Goal: Register for event/course

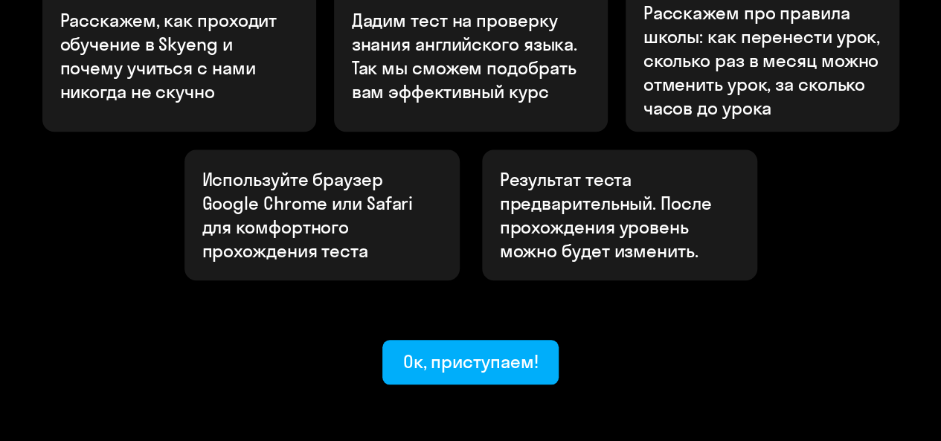
scroll to position [595, 0]
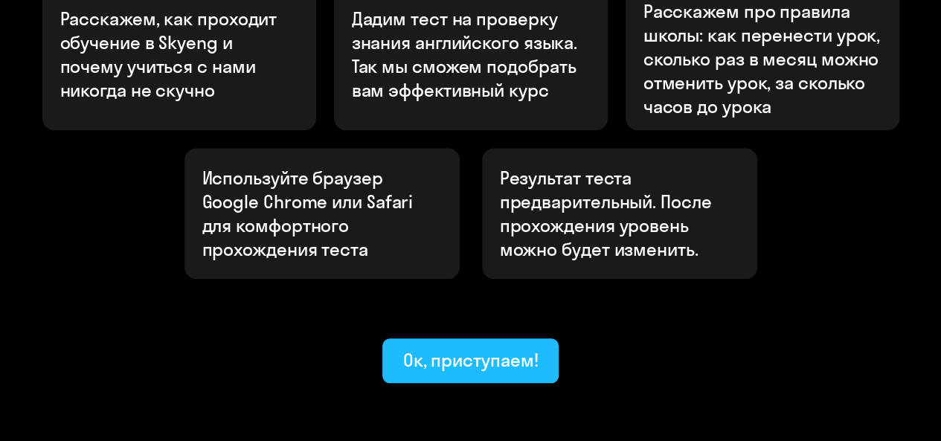
drag, startPoint x: 449, startPoint y: 312, endPoint x: 435, endPoint y: 315, distance: 14.4
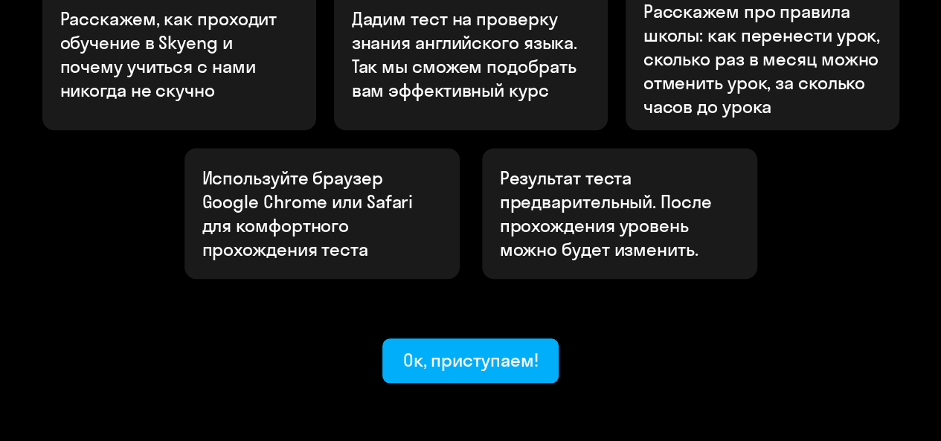
click at [450, 348] on div "Ок, приступаем!" at bounding box center [470, 360] width 135 height 24
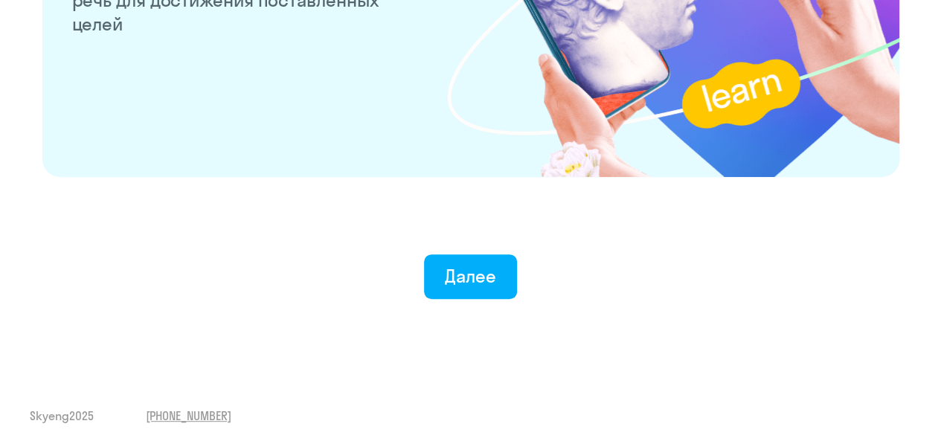
scroll to position [3008, 0]
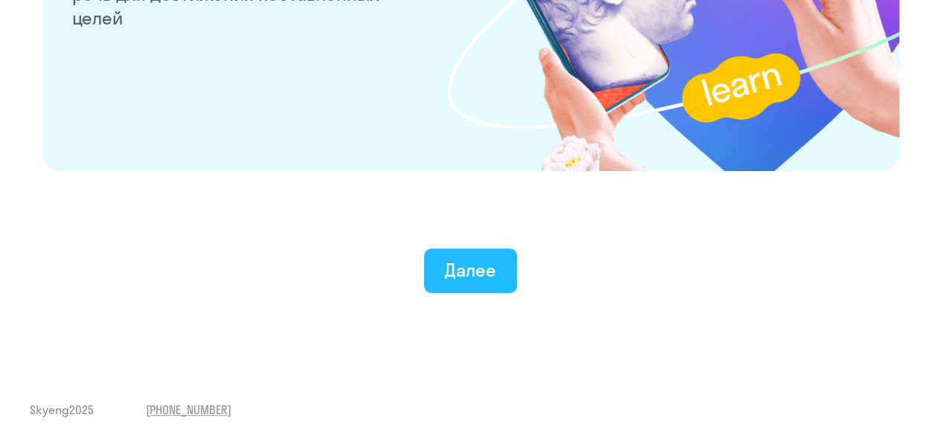
click at [490, 272] on div "Далее" at bounding box center [470, 270] width 51 height 24
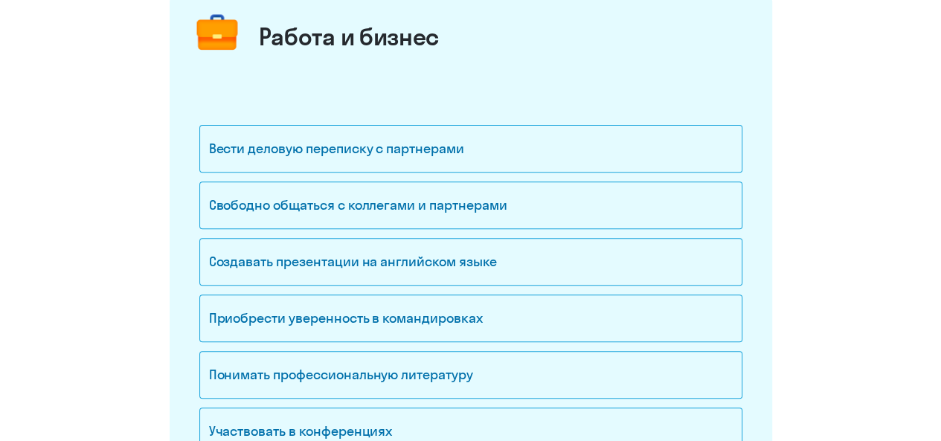
scroll to position [223, 0]
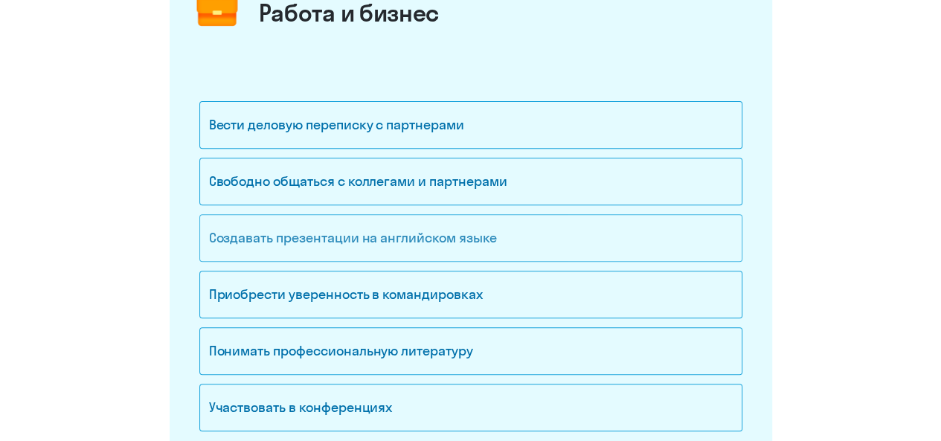
click at [282, 230] on div "Создавать презентации на английском языке" at bounding box center [470, 238] width 543 height 48
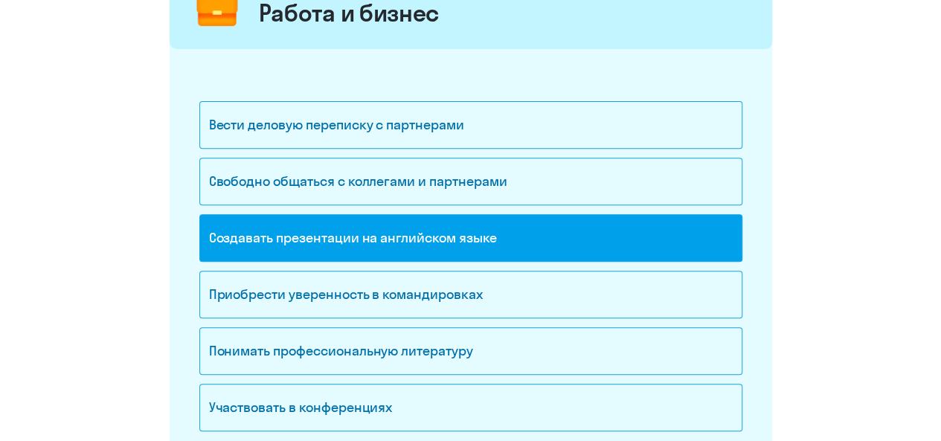
scroll to position [298, 0]
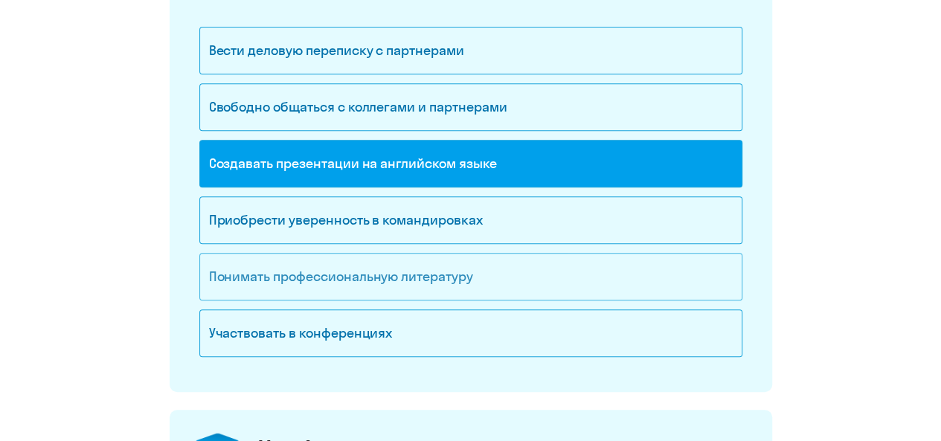
click at [299, 267] on div "Понимать профессиональную литературу" at bounding box center [470, 277] width 543 height 48
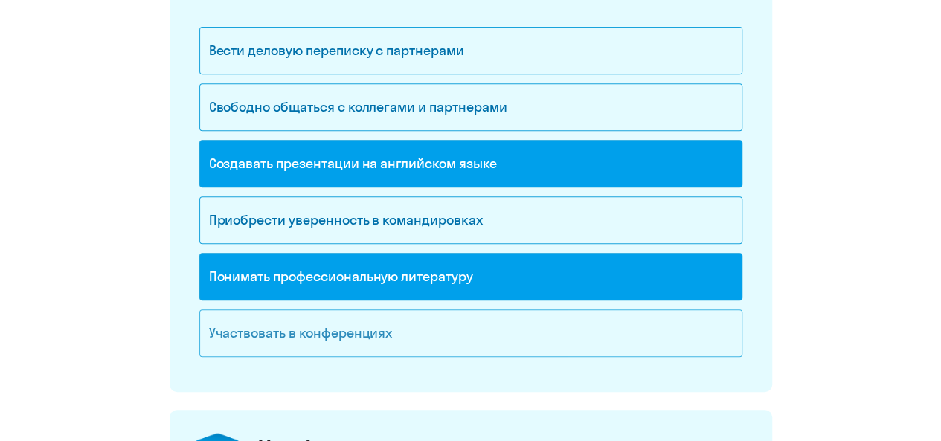
click at [271, 329] on div "Участвовать в конференциях" at bounding box center [470, 334] width 543 height 48
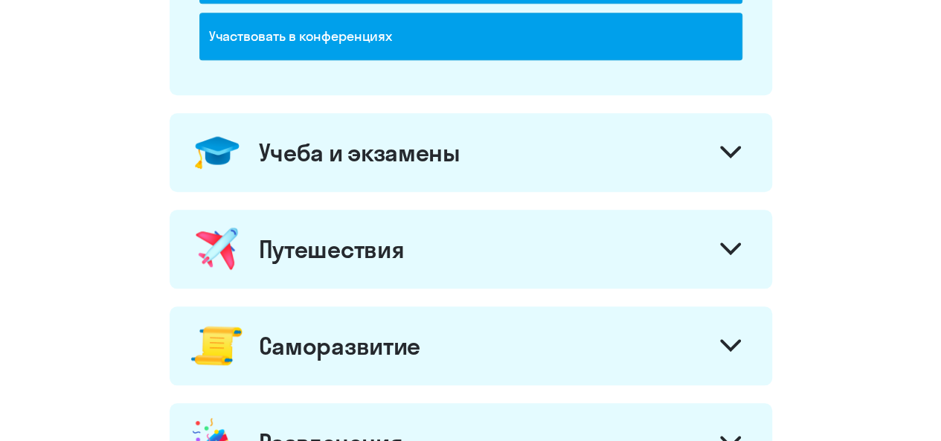
scroll to position [595, 0]
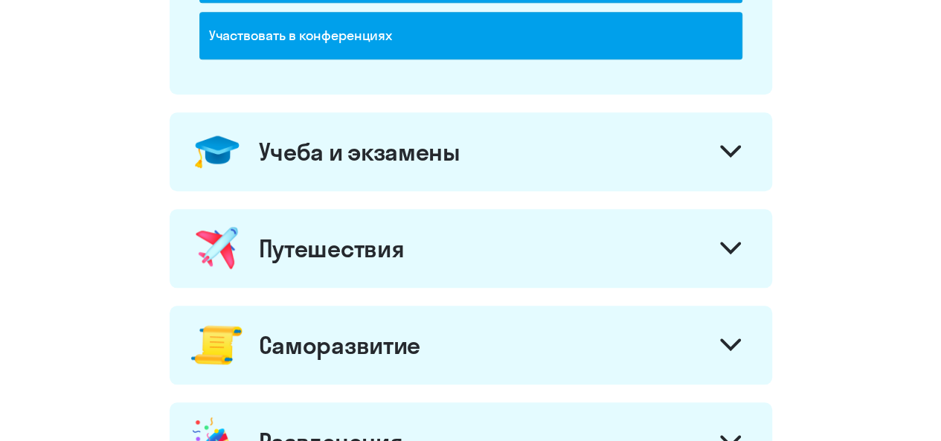
click at [380, 156] on div "Учеба и экзамены" at bounding box center [360, 152] width 202 height 30
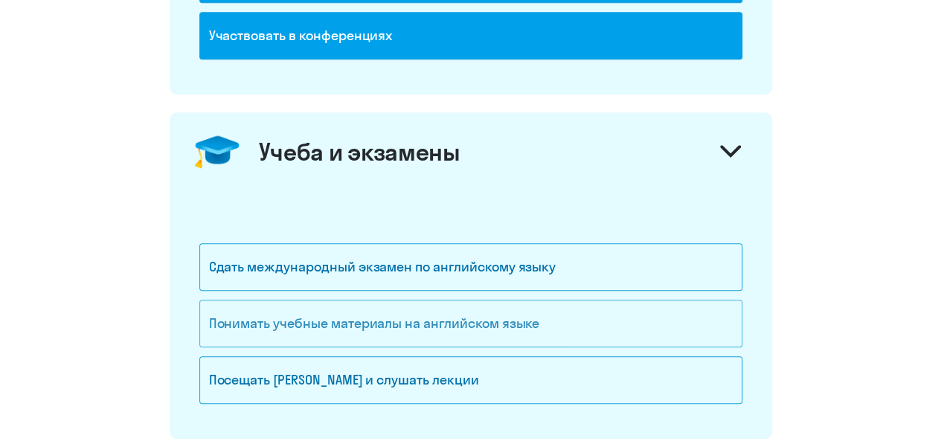
drag, startPoint x: 360, startPoint y: 315, endPoint x: 291, endPoint y: 316, distance: 69.2
click at [359, 316] on div "Понимать учебные материалы на английском языке" at bounding box center [470, 324] width 543 height 48
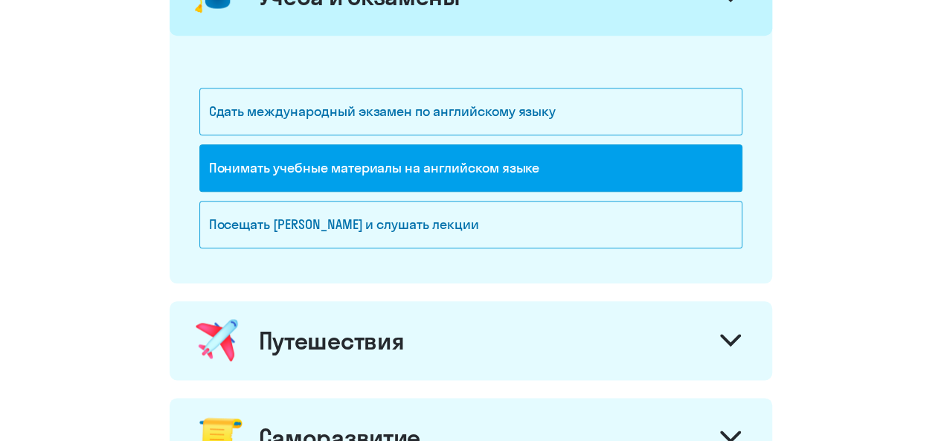
scroll to position [893, 0]
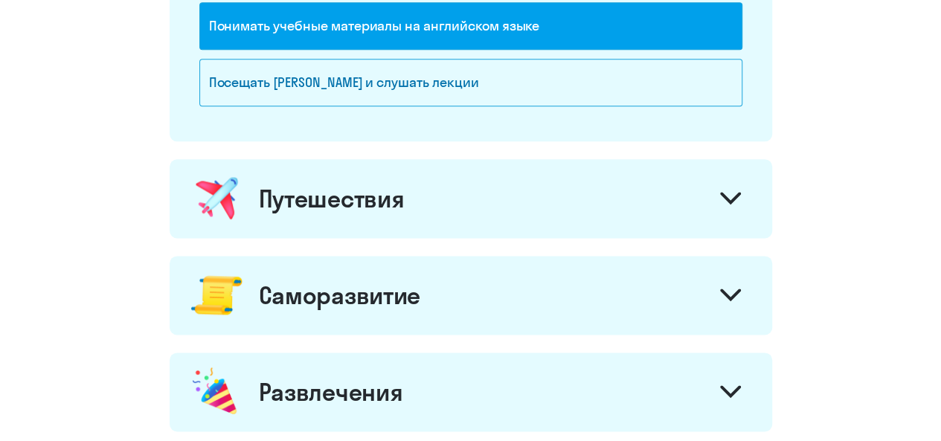
click at [388, 201] on div "Путешествия" at bounding box center [332, 199] width 146 height 30
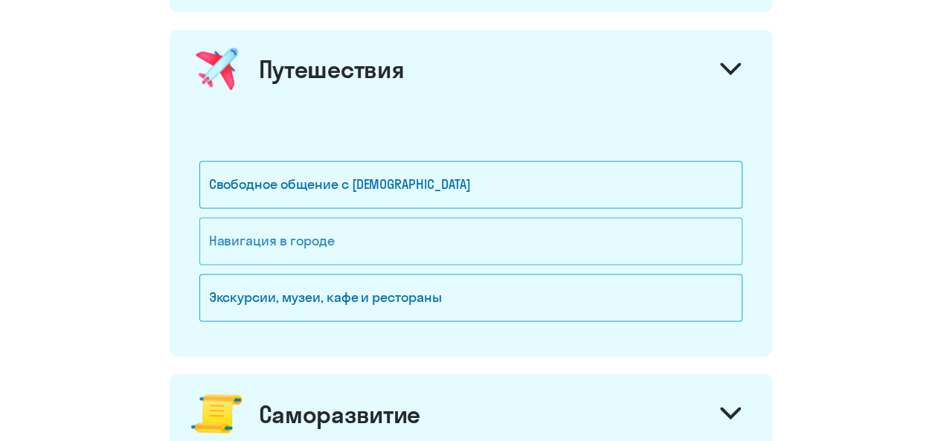
scroll to position [1042, 0]
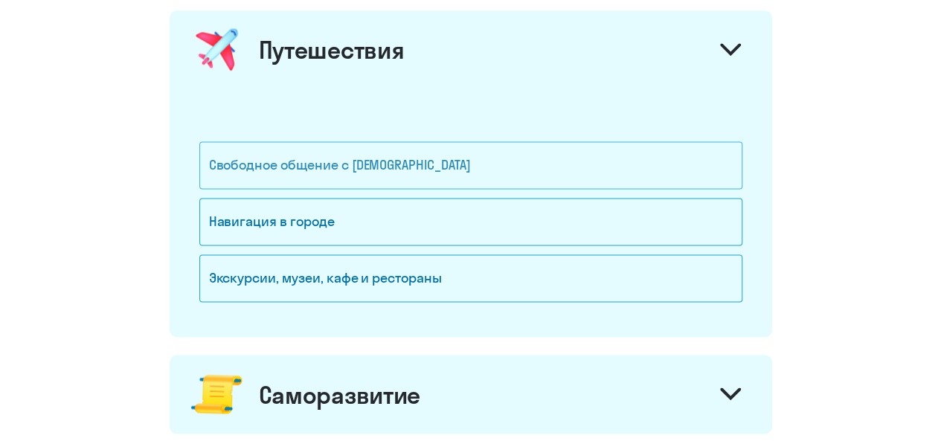
click at [296, 169] on div "Свободное общение с [DEMOGRAPHIC_DATA]" at bounding box center [470, 165] width 543 height 48
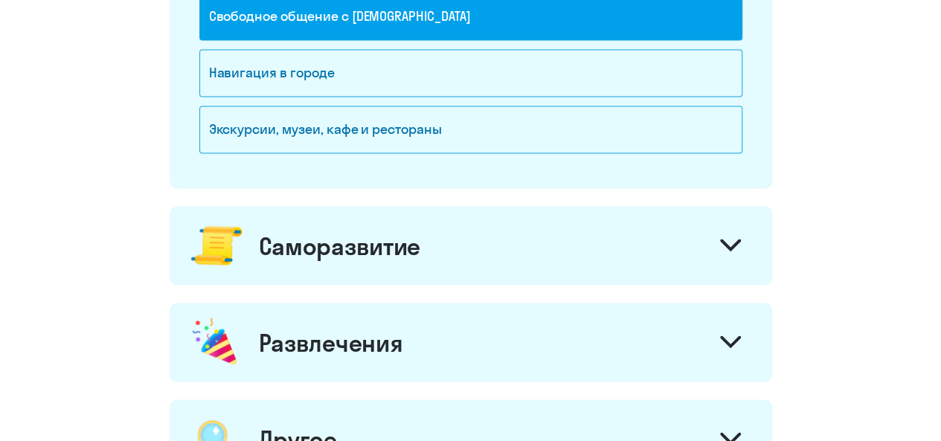
click at [363, 237] on div "Саморазвитие" at bounding box center [339, 246] width 161 height 30
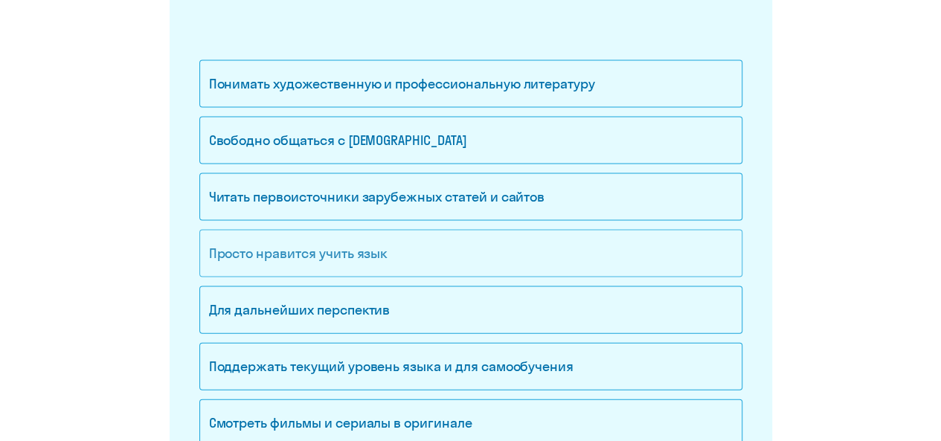
scroll to position [1488, 0]
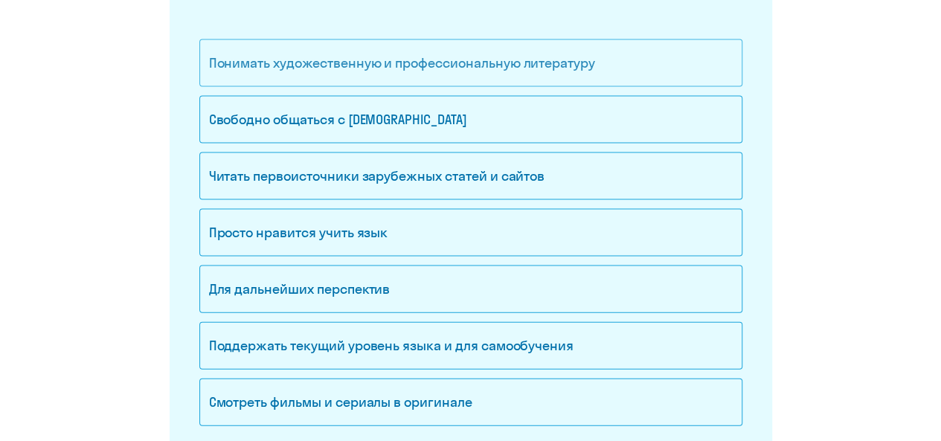
click at [307, 62] on div "Понимать художественную и профессиональную литературу" at bounding box center [470, 63] width 543 height 48
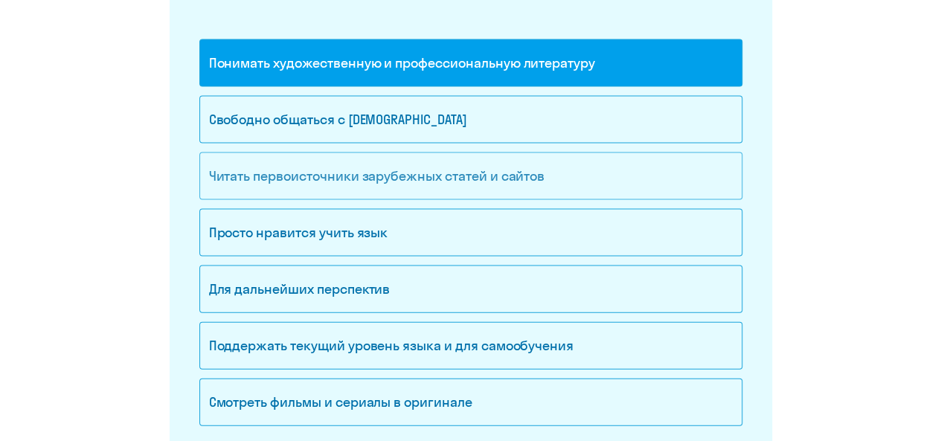
click at [274, 169] on div "Читать первоисточники зарубежных статей и сайтов" at bounding box center [470, 177] width 543 height 48
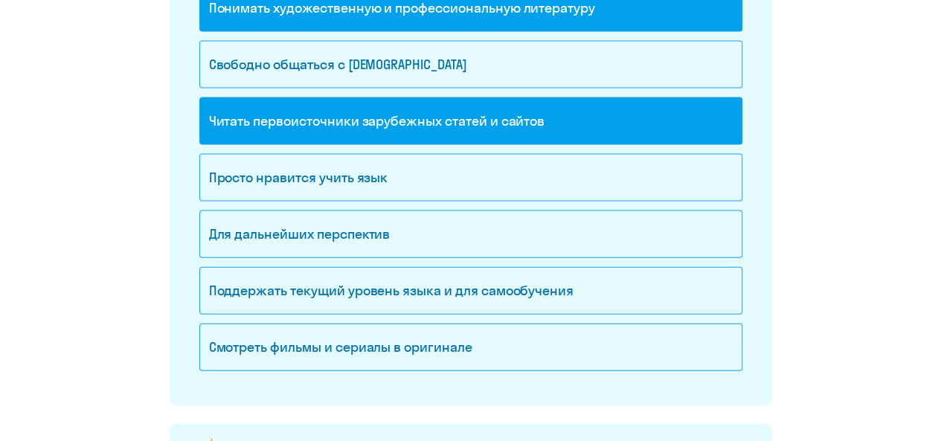
scroll to position [1563, 0]
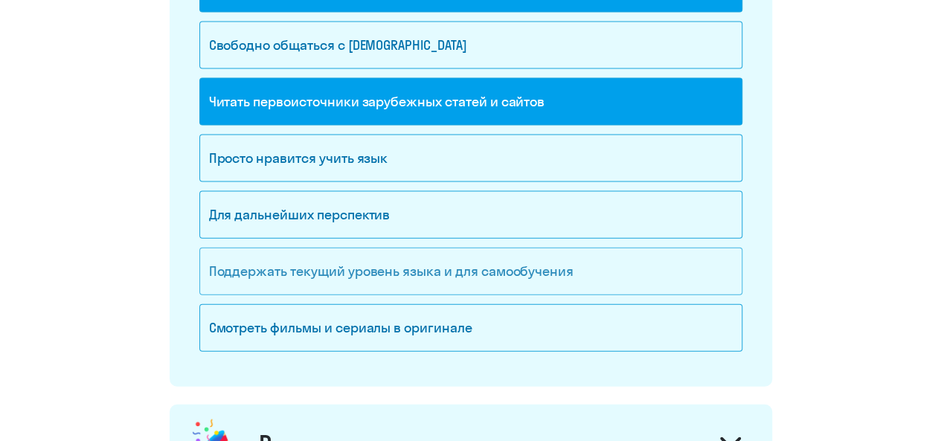
click at [257, 254] on div "Поддержать текущий уровень языка и для cамообучения" at bounding box center [470, 272] width 543 height 48
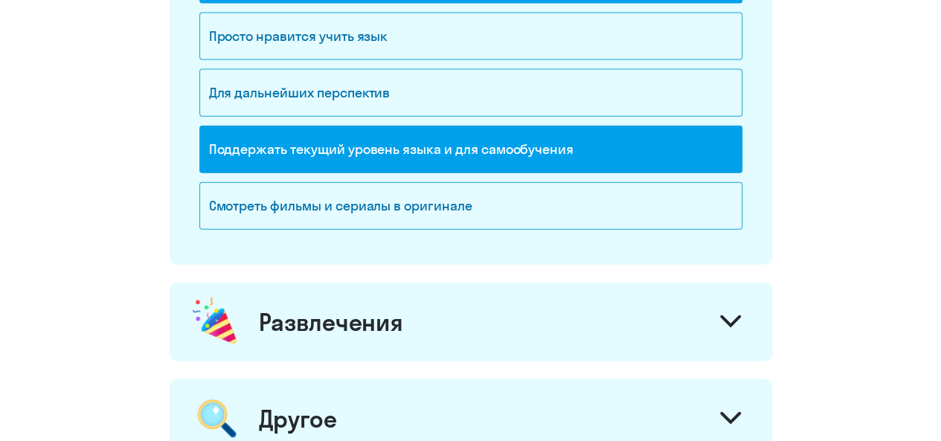
scroll to position [1860, 0]
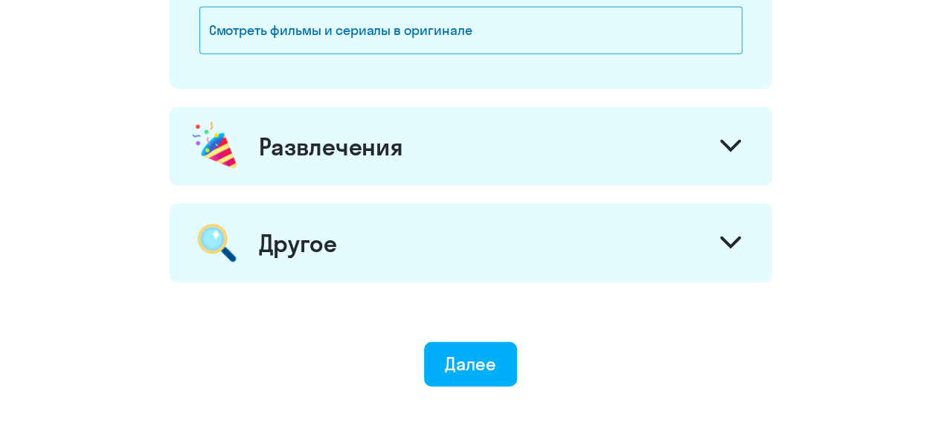
click at [363, 141] on div "Развлечения" at bounding box center [331, 147] width 144 height 30
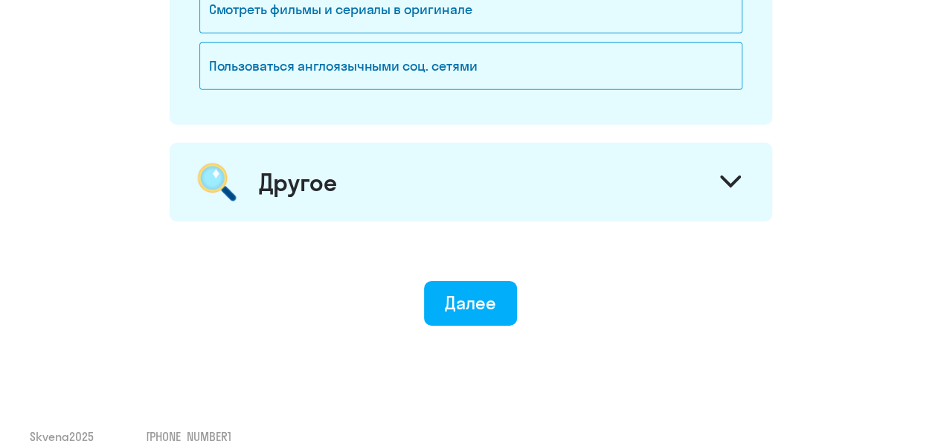
scroll to position [2232, 0]
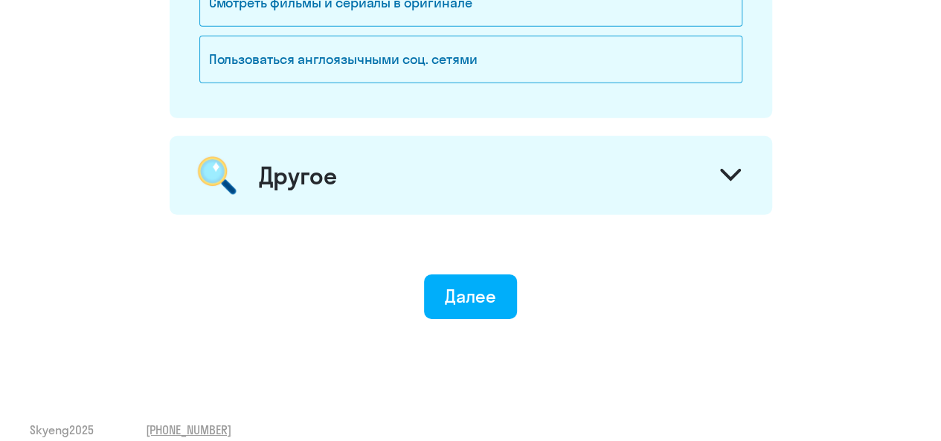
click at [367, 178] on div "Другое" at bounding box center [471, 175] width 603 height 79
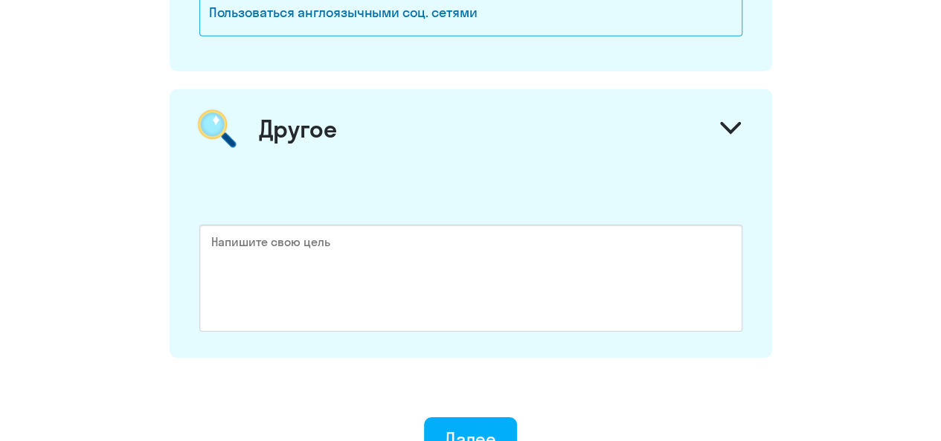
scroll to position [2430, 0]
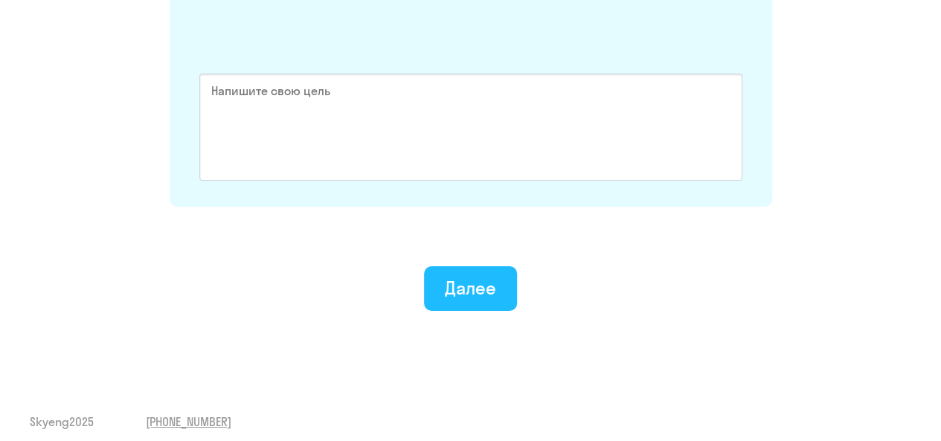
click at [492, 278] on div "Далее" at bounding box center [470, 288] width 51 height 24
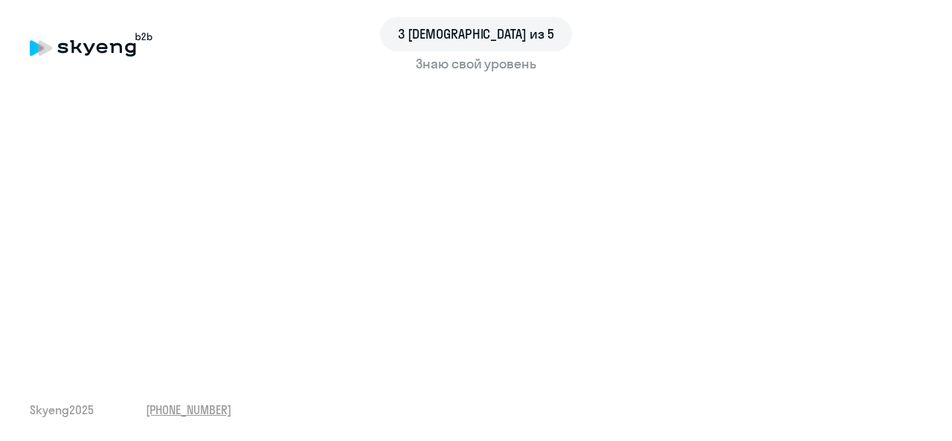
click at [16, 261] on div "3 шаг из 5 Знаю свой уровень Skyeng 2025 [PHONE_NUMBER]" at bounding box center [476, 220] width 952 height 441
click at [28, 231] on div "3 шаг из 5 Знаю свой уровень Skyeng 2025 [PHONE_NUMBER]" at bounding box center [476, 220] width 952 height 441
click at [22, 235] on div "3 шаг из 5 Знаю свой уровень Skyeng 2025 [PHONE_NUMBER]" at bounding box center [476, 220] width 952 height 441
click at [25, 257] on div "3 шаг из 5 Знаю свой уровень Skyeng 2025 [PHONE_NUMBER]" at bounding box center [476, 220] width 952 height 441
click at [26, 266] on div "3 шаг из 5 Знаю свой уровень Skyeng 2025 [PHONE_NUMBER]" at bounding box center [476, 220] width 952 height 441
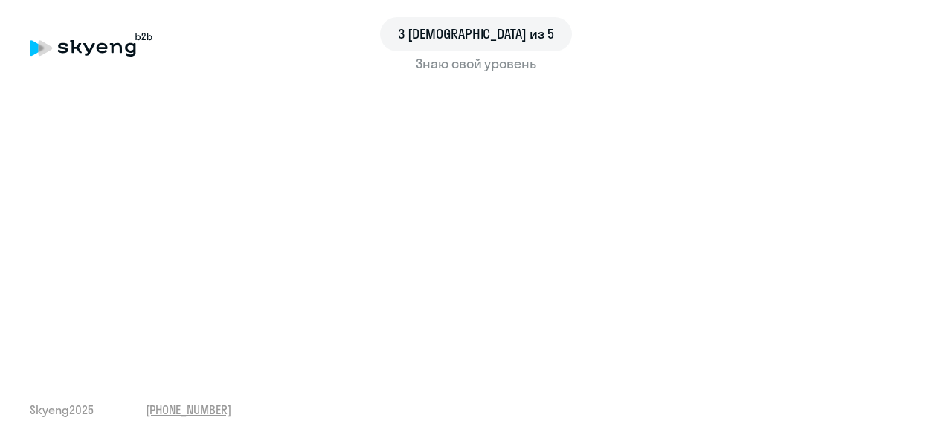
drag, startPoint x: 9, startPoint y: 321, endPoint x: 25, endPoint y: 307, distance: 21.6
click at [9, 320] on div "3 шаг из 5 Знаю свой уровень Skyeng 2025 [PHONE_NUMBER]" at bounding box center [476, 220] width 952 height 441
click at [28, 292] on div "3 шаг из 5 Знаю свой уровень Skyeng 2025 [PHONE_NUMBER]" at bounding box center [476, 220] width 952 height 441
click at [25, 285] on div "3 шаг из 5 Знаю свой уровень Skyeng 2025 [PHONE_NUMBER]" at bounding box center [476, 220] width 952 height 441
click at [27, 307] on div "3 шаг из 5 Знаю свой уровень Skyeng 2025 [PHONE_NUMBER]" at bounding box center [476, 220] width 952 height 441
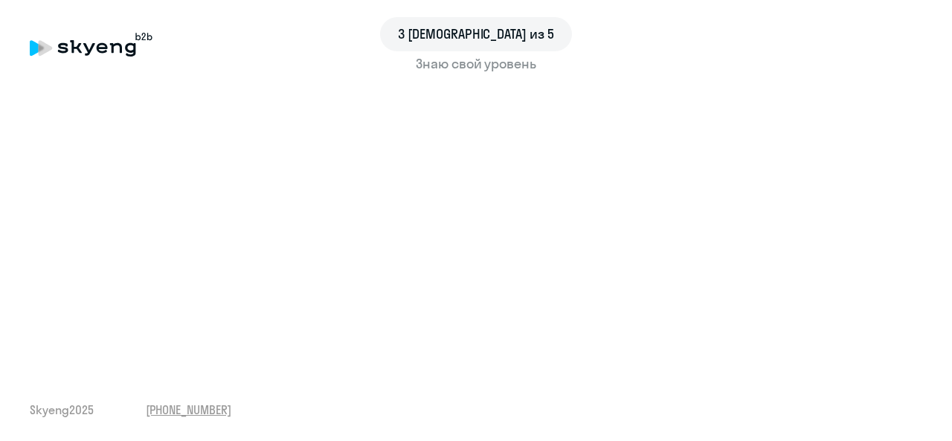
click at [22, 279] on div "3 шаг из 5 Знаю свой уровень Skyeng 2025 [PHONE_NUMBER]" at bounding box center [476, 220] width 952 height 441
click at [22, 281] on div "3 шаг из 5 Знаю свой уровень Skyeng 2025 [PHONE_NUMBER]" at bounding box center [476, 220] width 952 height 441
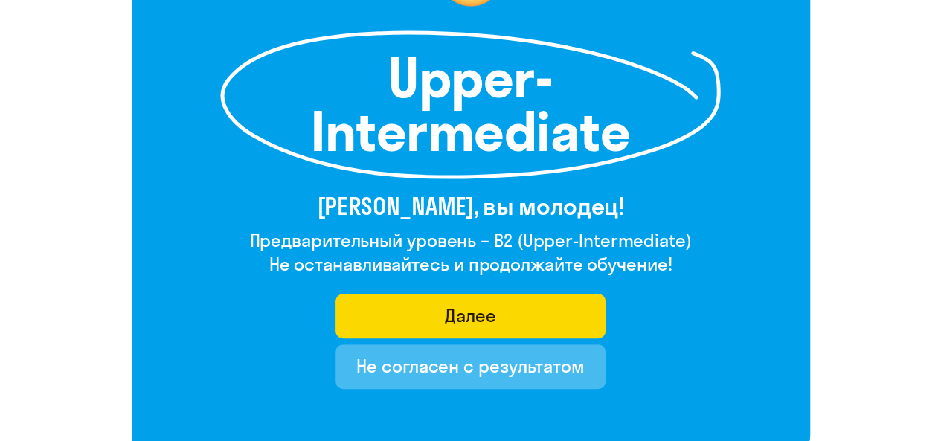
scroll to position [223, 0]
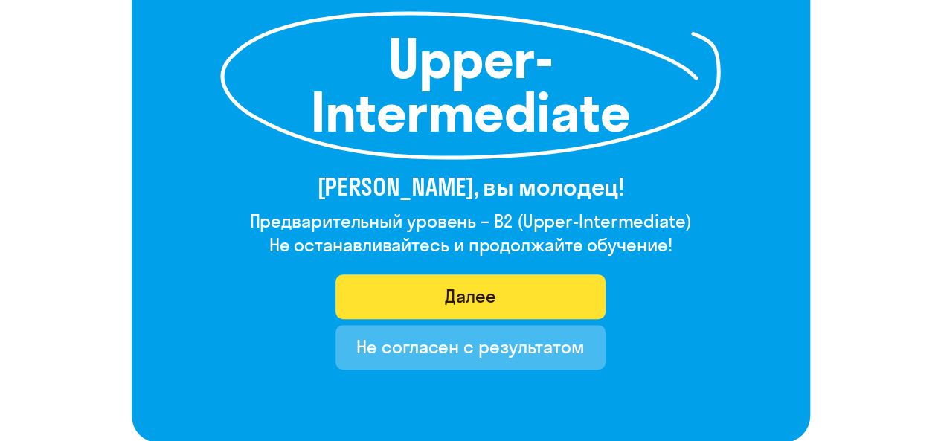
click at [466, 297] on div "Далее" at bounding box center [470, 296] width 51 height 24
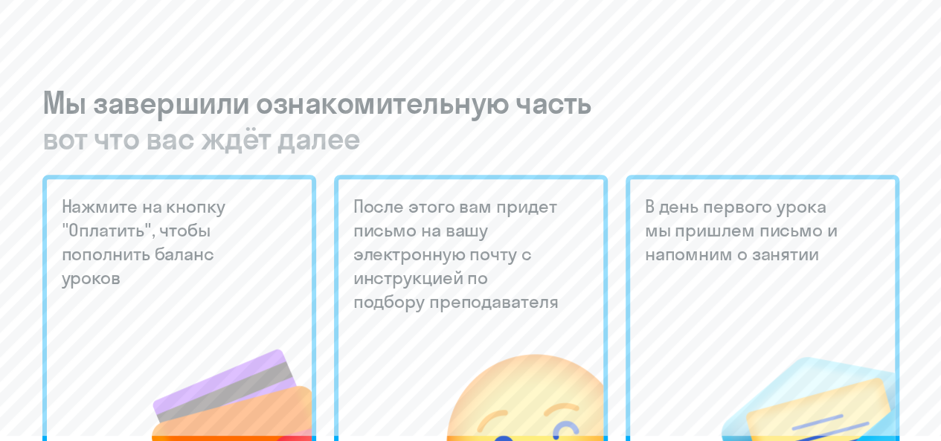
scroll to position [298, 0]
